Goal: Find specific page/section: Find specific page/section

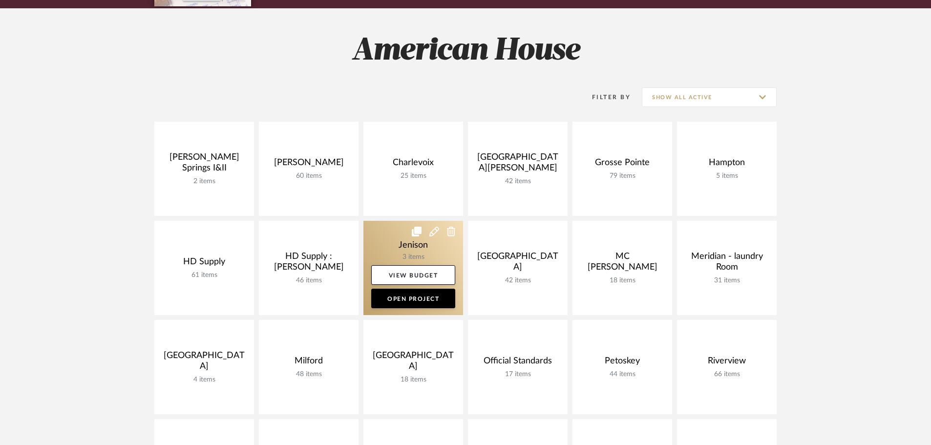
scroll to position [147, 0]
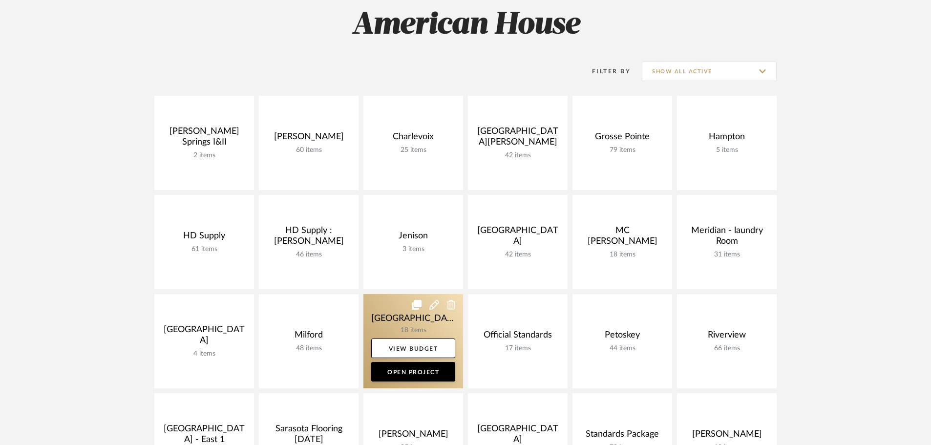
click at [373, 310] on link at bounding box center [414, 341] width 100 height 94
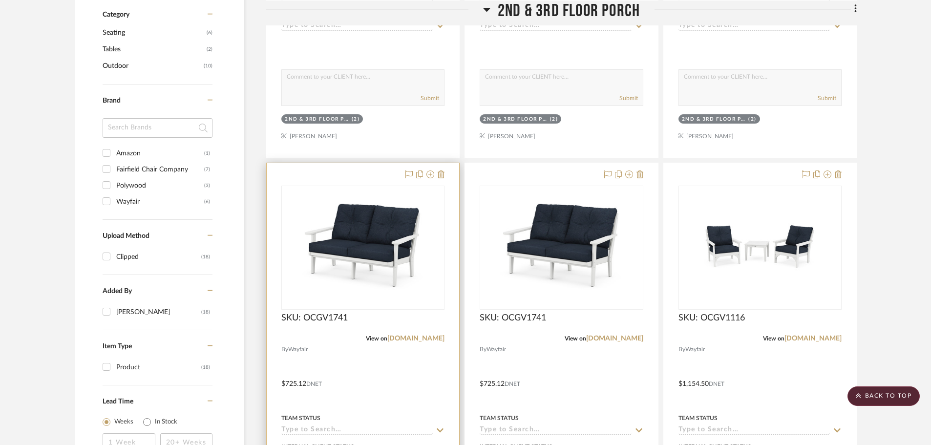
scroll to position [635, 0]
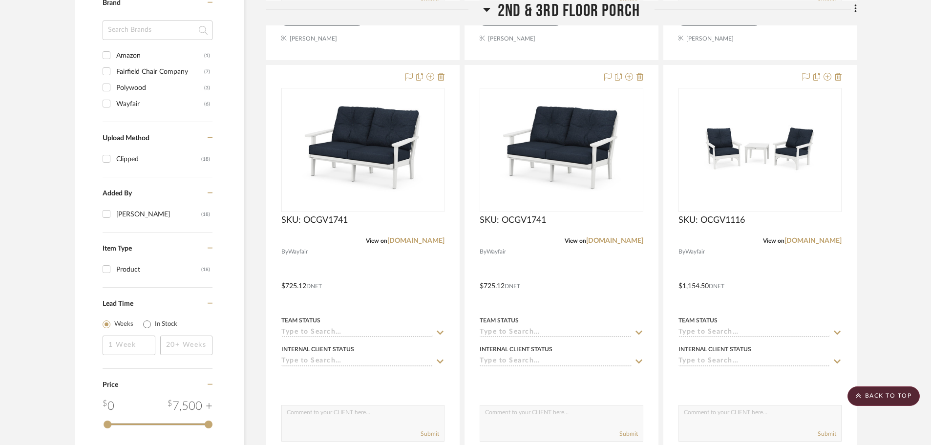
click at [489, 15] on fa-icon at bounding box center [486, 12] width 7 height 14
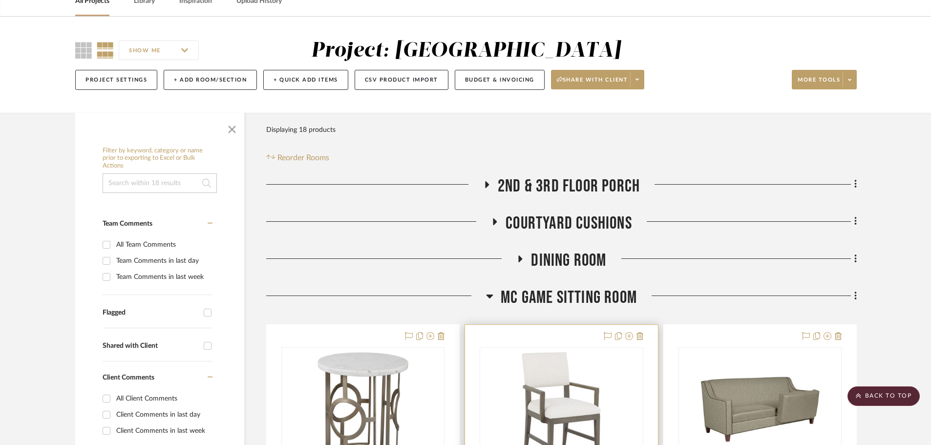
scroll to position [0, 0]
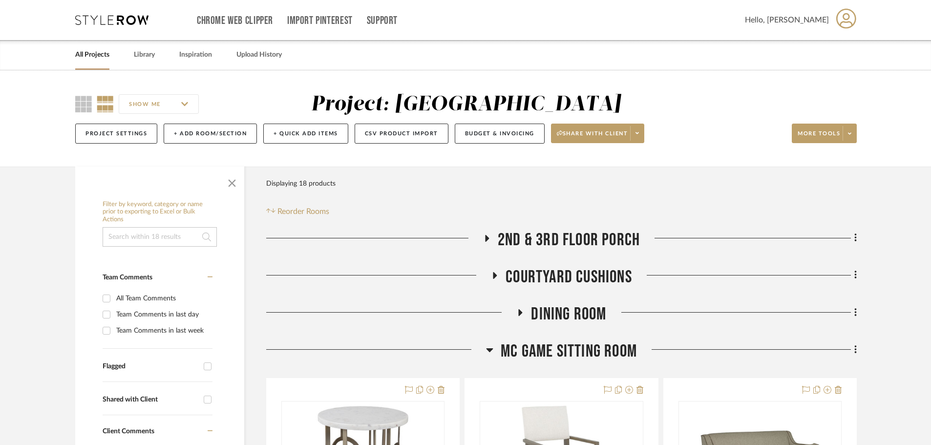
click at [501, 272] on h3 "Courtyard Cushions" at bounding box center [561, 277] width 141 height 21
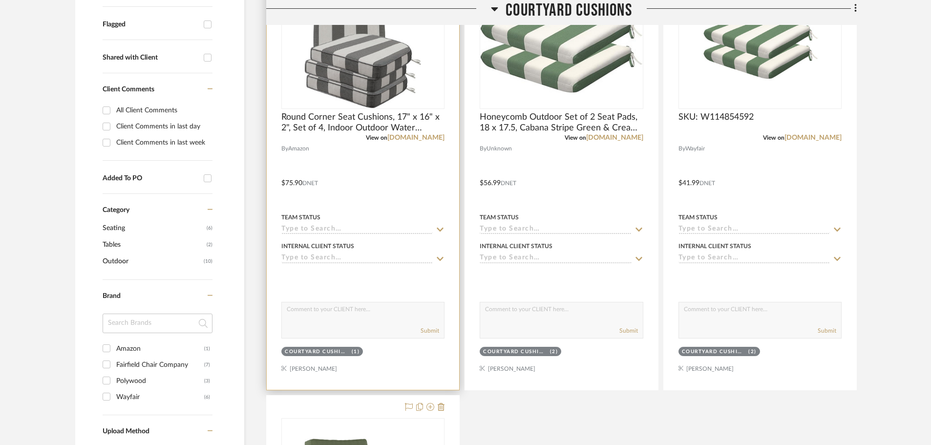
scroll to position [489, 0]
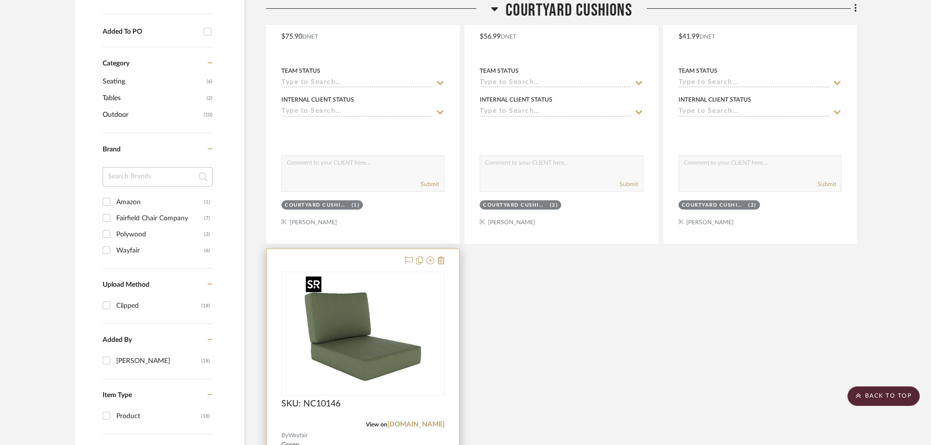
click at [398, 311] on img "0" at bounding box center [363, 334] width 122 height 122
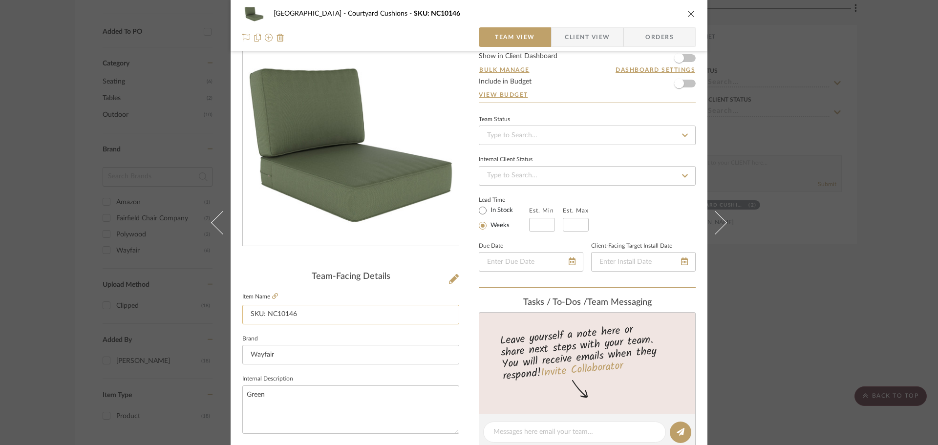
scroll to position [49, 0]
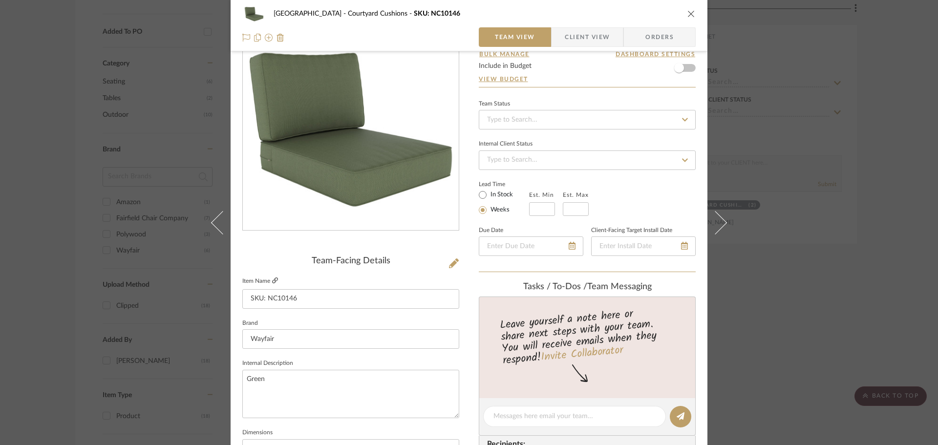
click at [272, 279] on icon at bounding box center [275, 281] width 6 height 6
